Goal: Information Seeking & Learning: Learn about a topic

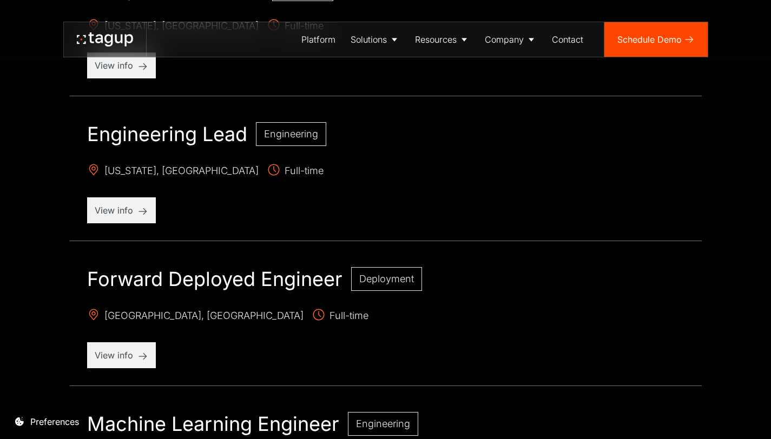
scroll to position [524, 0]
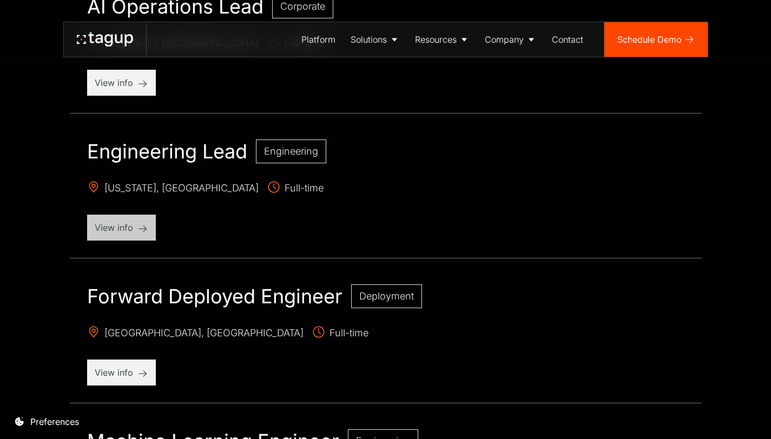
click at [134, 224] on p "View info" at bounding box center [122, 227] width 54 height 13
